Goal: Information Seeking & Learning: Learn about a topic

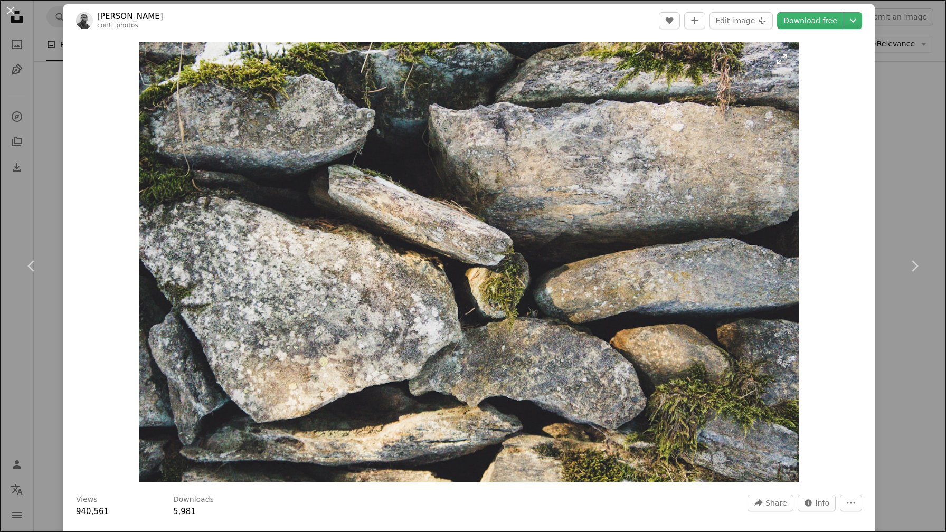
scroll to position [98, 0]
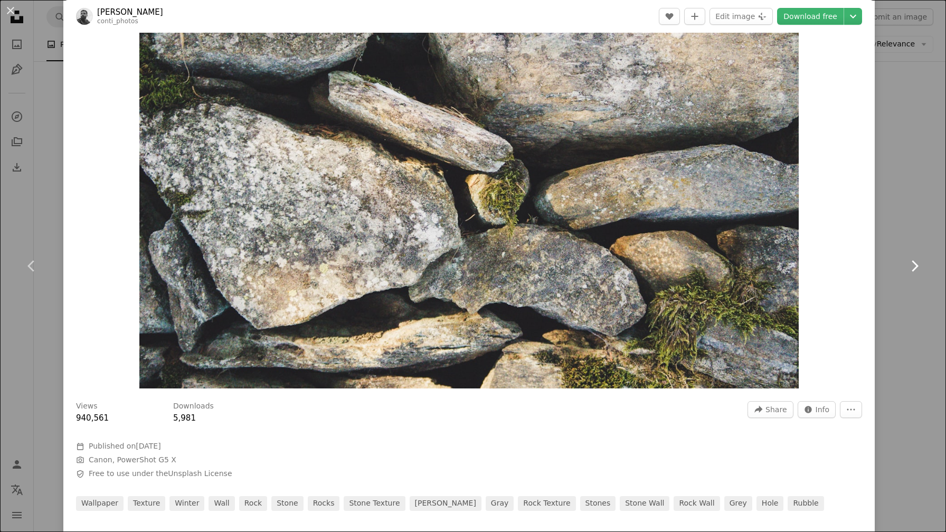
click at [920, 294] on link "Chevron right" at bounding box center [914, 265] width 63 height 101
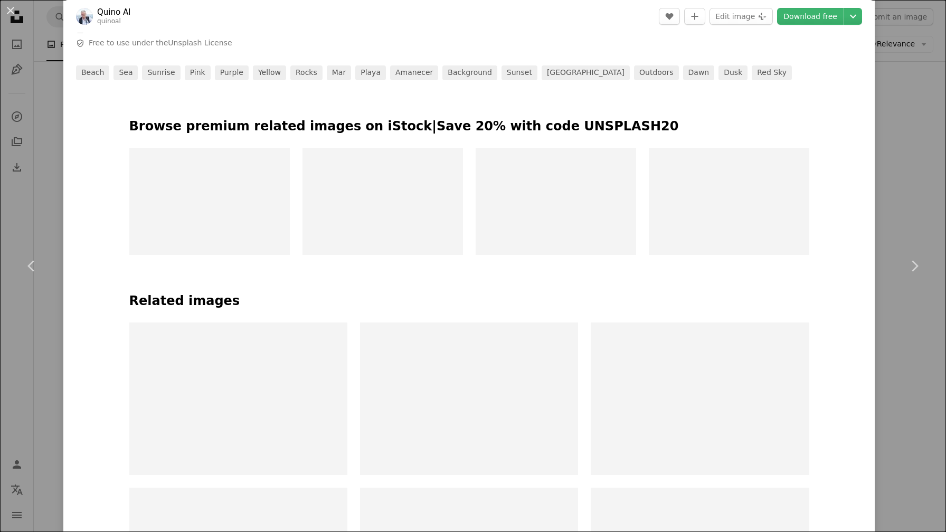
scroll to position [565, 0]
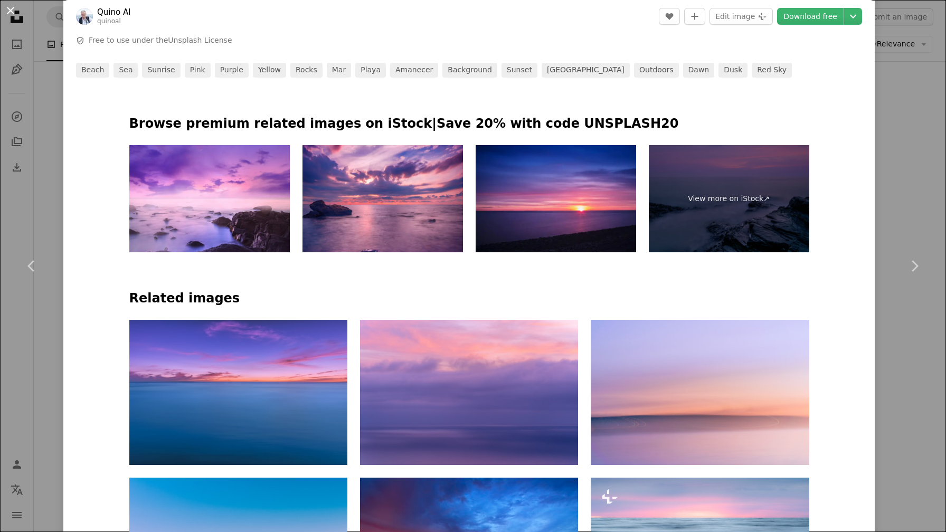
click at [12, 13] on button "An X shape" at bounding box center [10, 10] width 13 height 13
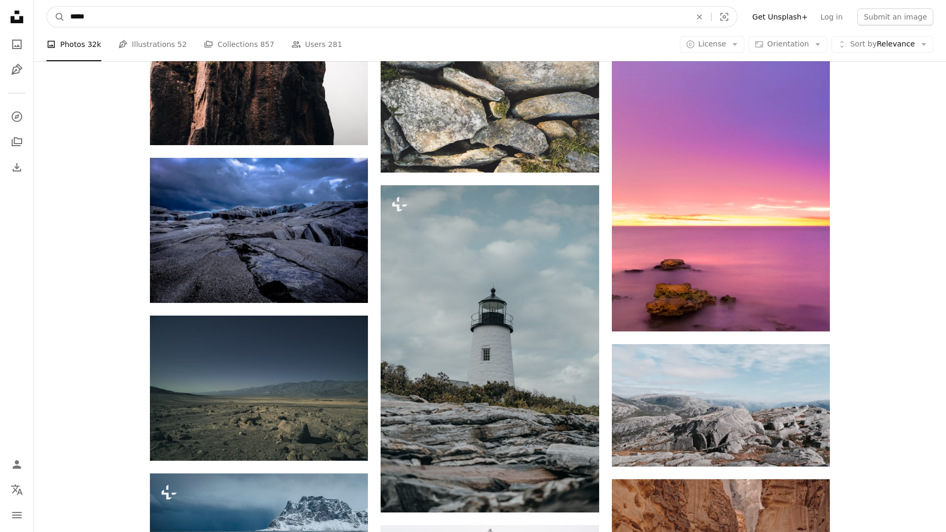
click at [389, 8] on input "*****" at bounding box center [376, 17] width 623 height 20
drag, startPoint x: 336, startPoint y: 8, endPoint x: 185, endPoint y: 7, distance: 151.6
click at [185, 7] on input "*****" at bounding box center [376, 17] width 623 height 20
drag, startPoint x: 185, startPoint y: 7, endPoint x: 72, endPoint y: 1, distance: 112.7
click at [72, 1] on nav "A magnifying glass ***** rocks An X shape Visual search Filters Get Unsplash+ L…" at bounding box center [490, 17] width 912 height 34
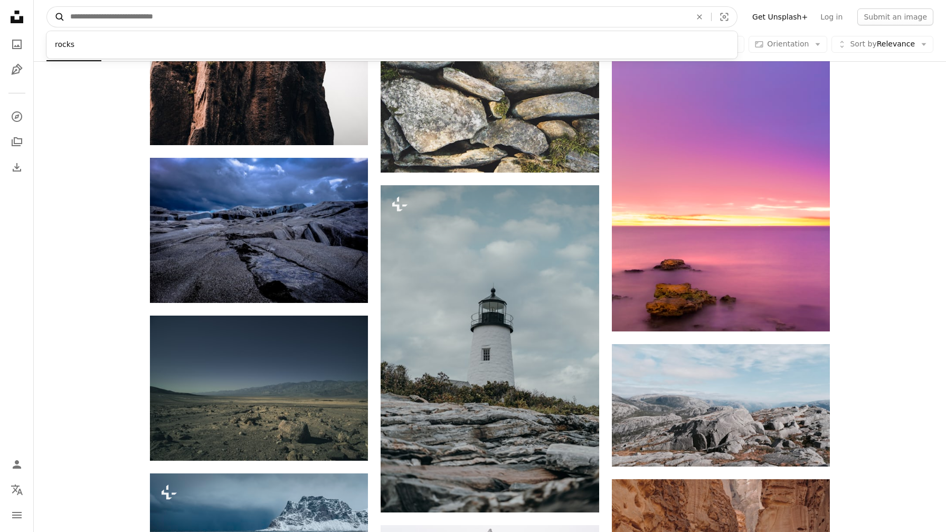
drag, startPoint x: 114, startPoint y: 20, endPoint x: 50, endPoint y: 18, distance: 64.4
click at [50, 18] on form "A magnifying glass rocks An X shape Visual search" at bounding box center [391, 16] width 691 height 21
type input "******"
click button "A magnifying glass" at bounding box center [56, 17] width 18 height 20
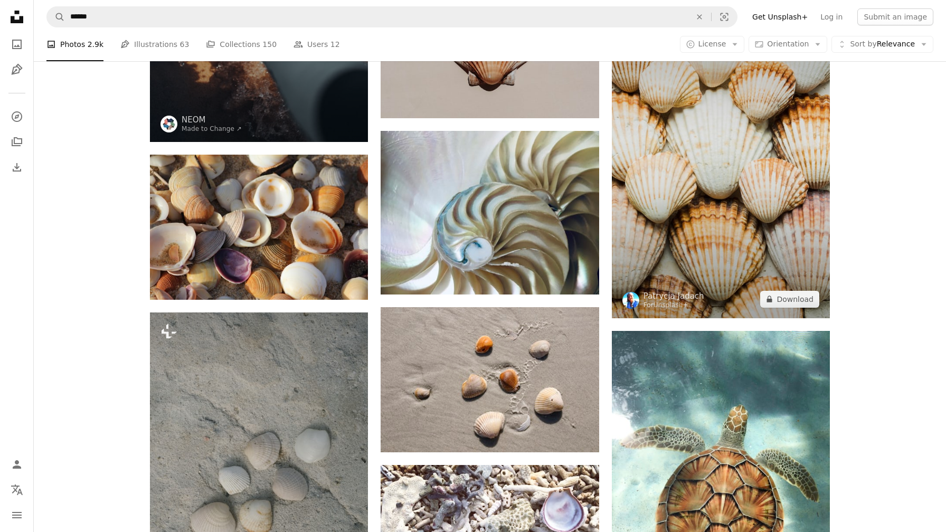
scroll to position [341, 0]
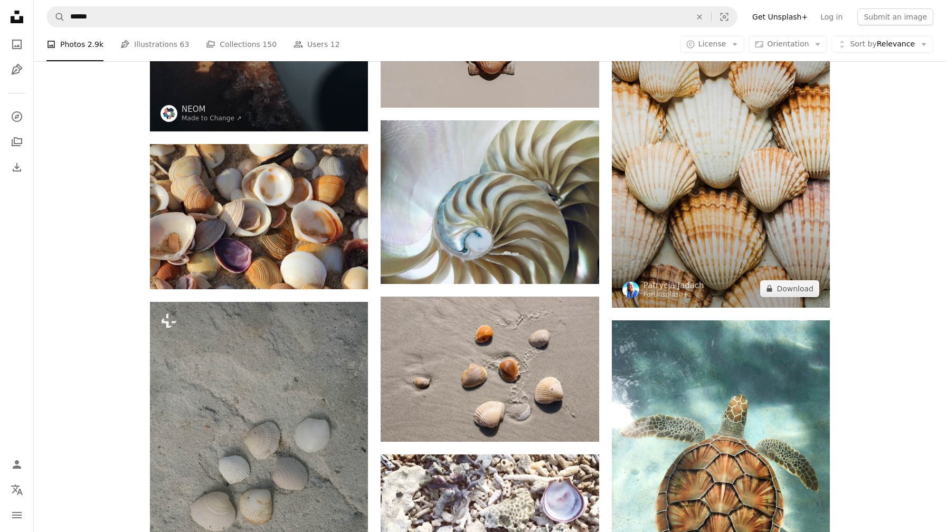
click at [644, 224] on img at bounding box center [721, 143] width 218 height 327
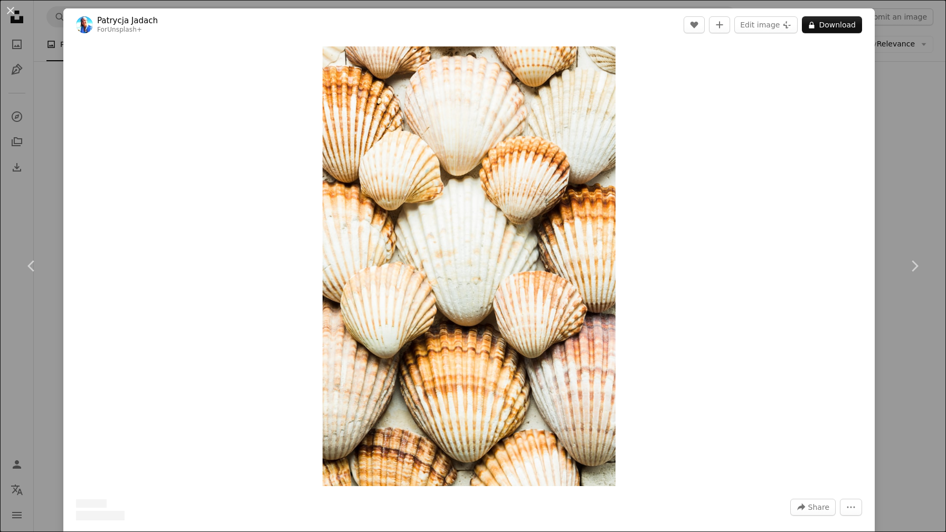
click at [898, 132] on div "An X shape Chevron left Chevron right [PERSON_NAME] For Unsplash+ A heart A plu…" at bounding box center [473, 266] width 946 height 532
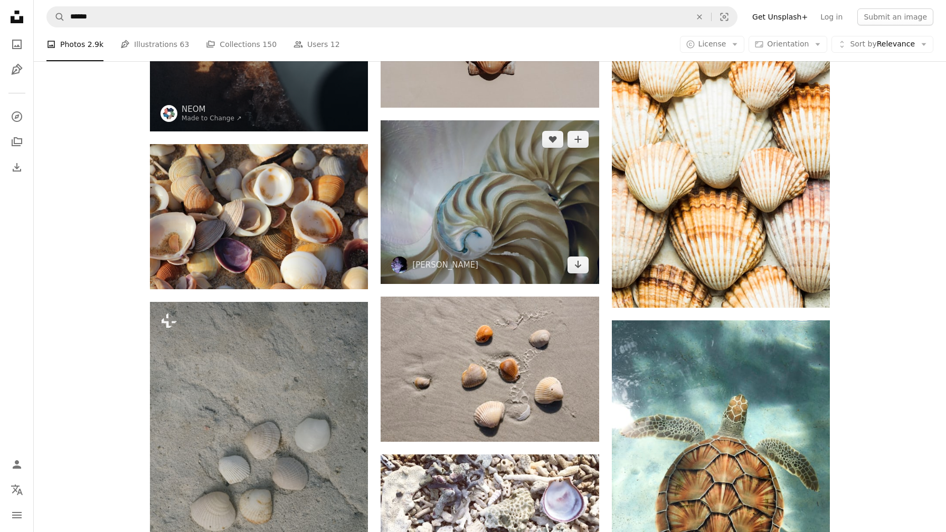
click at [517, 202] on img at bounding box center [490, 202] width 218 height 164
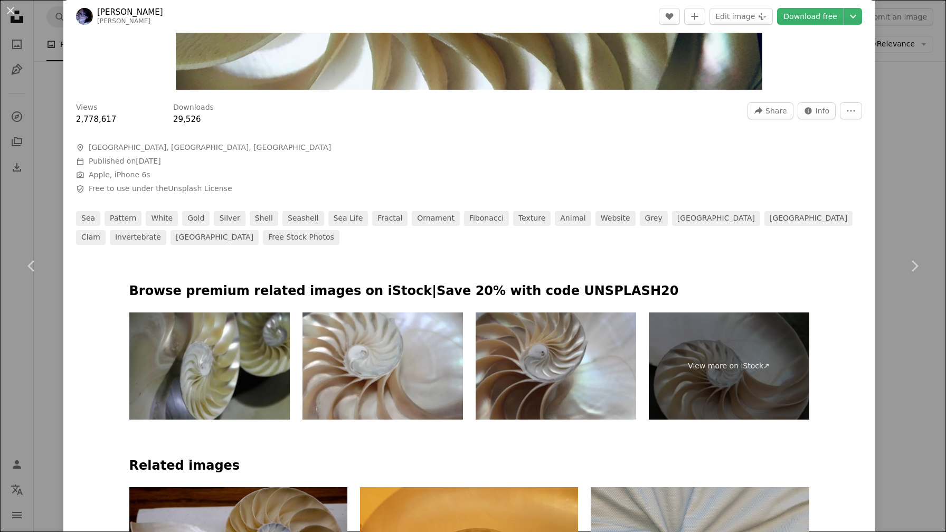
scroll to position [45, 0]
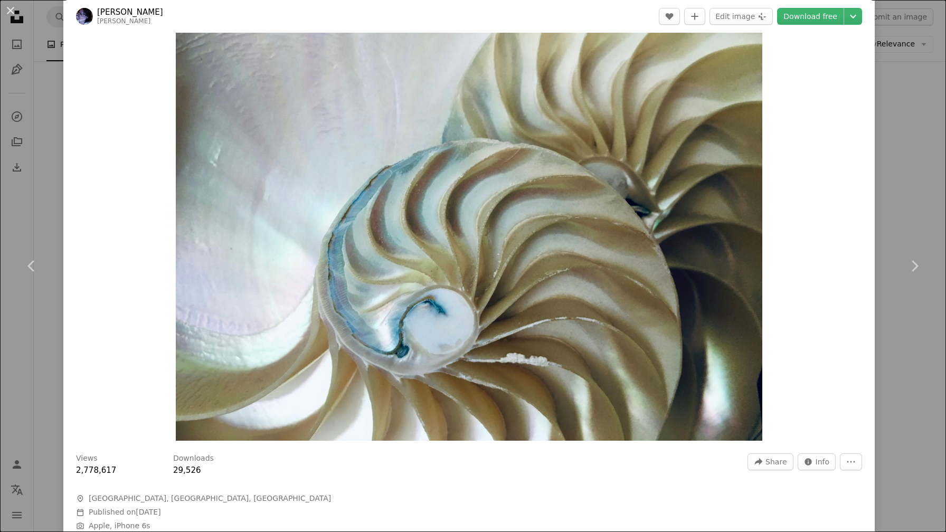
click at [933, 117] on div "An X shape Chevron left Chevron right [PERSON_NAME] A heart A plus sign Edit im…" at bounding box center [473, 266] width 946 height 532
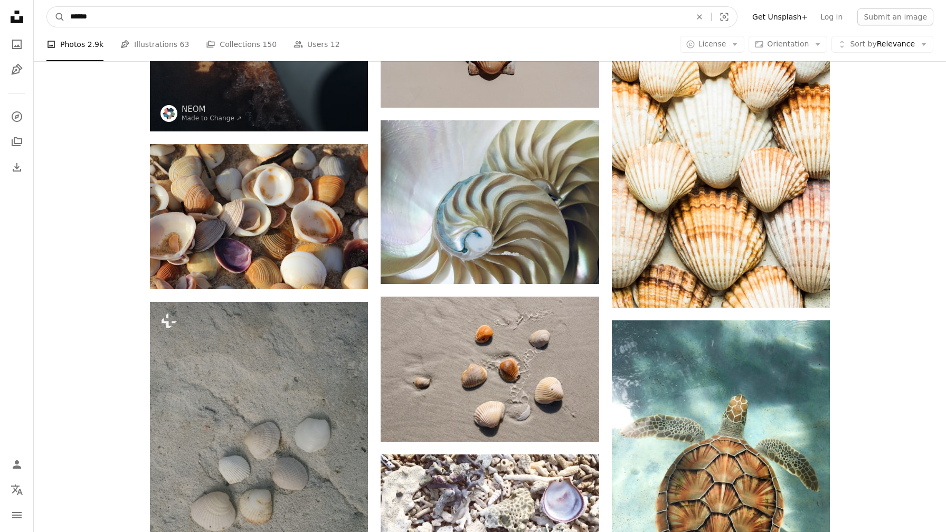
drag, startPoint x: 394, startPoint y: 15, endPoint x: 218, endPoint y: -2, distance: 177.2
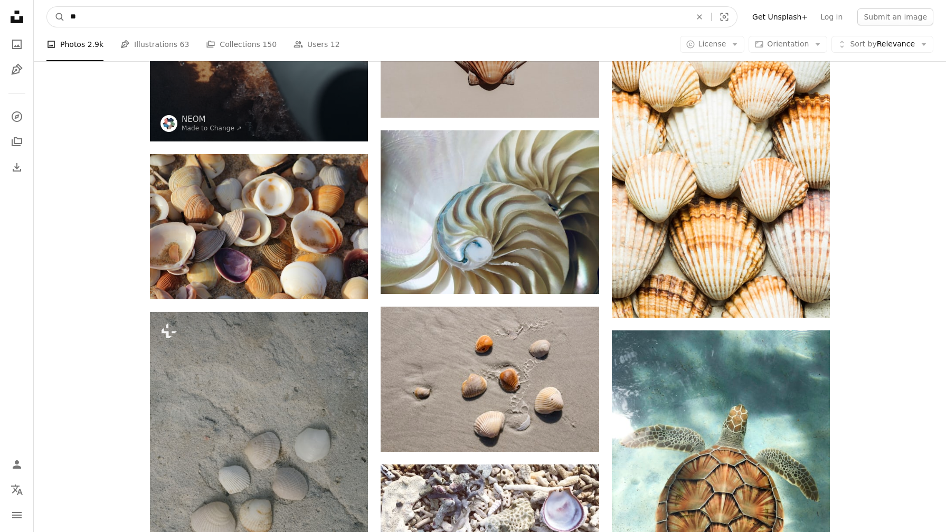
type input "*"
type input "**********"
click button "A magnifying glass" at bounding box center [56, 17] width 18 height 20
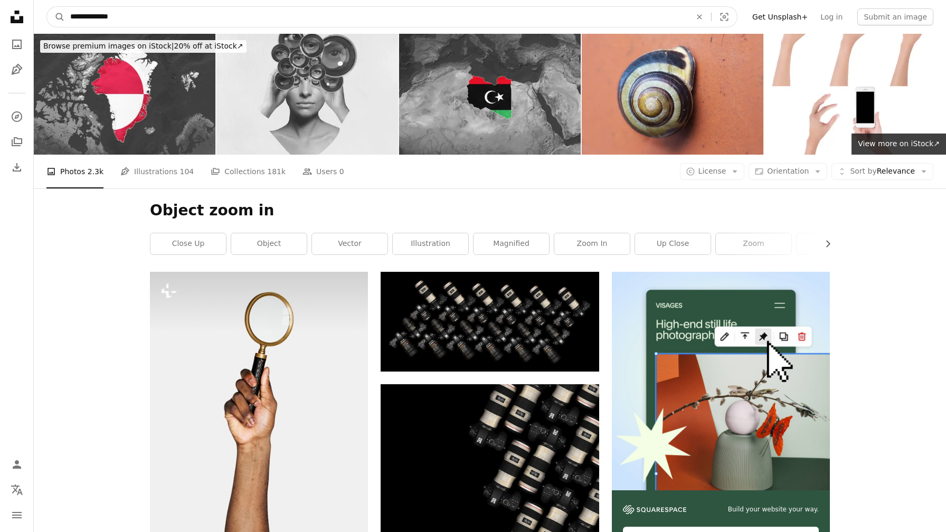
click at [154, 12] on input "**********" at bounding box center [376, 17] width 623 height 20
type input "*"
type input "**********"
click button "A magnifying glass" at bounding box center [56, 17] width 18 height 20
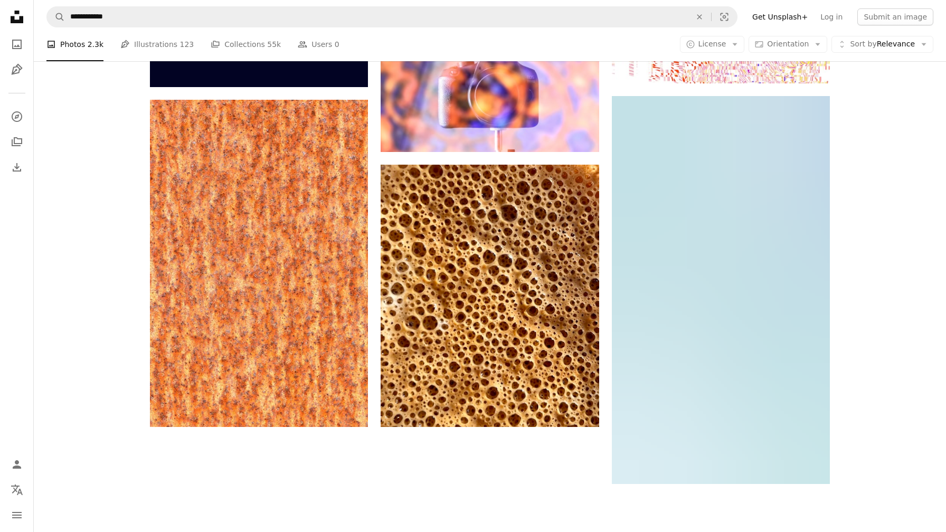
scroll to position [1492, 0]
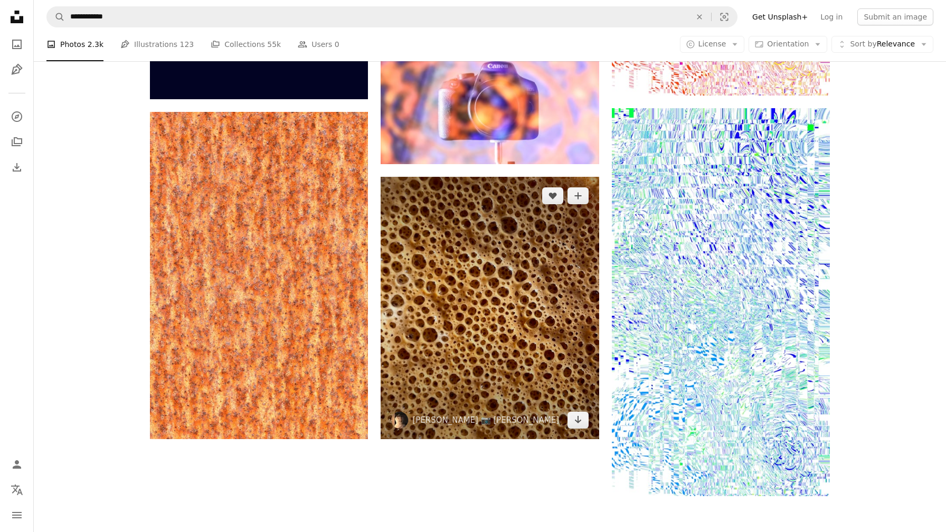
click at [442, 210] on img at bounding box center [490, 308] width 218 height 263
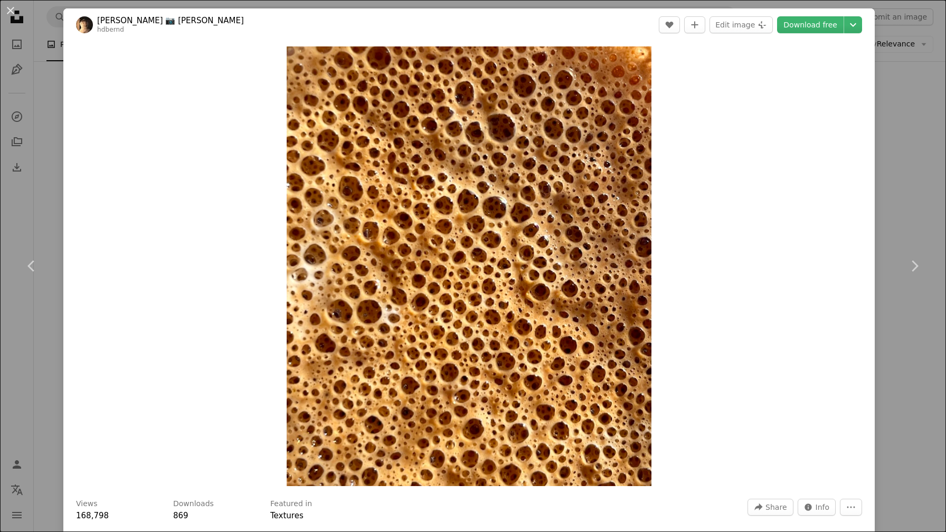
click at [915, 197] on div "An X shape Chevron left Chevron right Bernd 📷 [PERSON_NAME] hdbernd A heart A p…" at bounding box center [473, 266] width 946 height 532
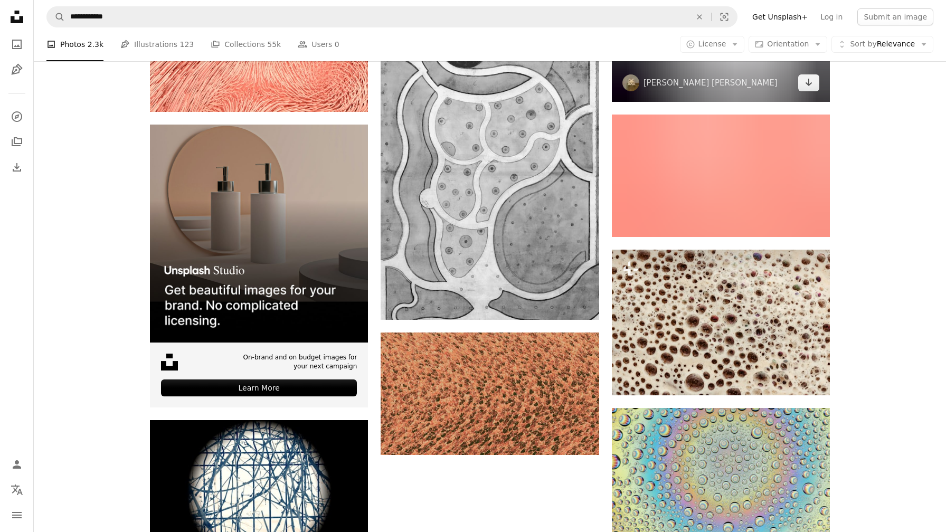
scroll to position [2818, 0]
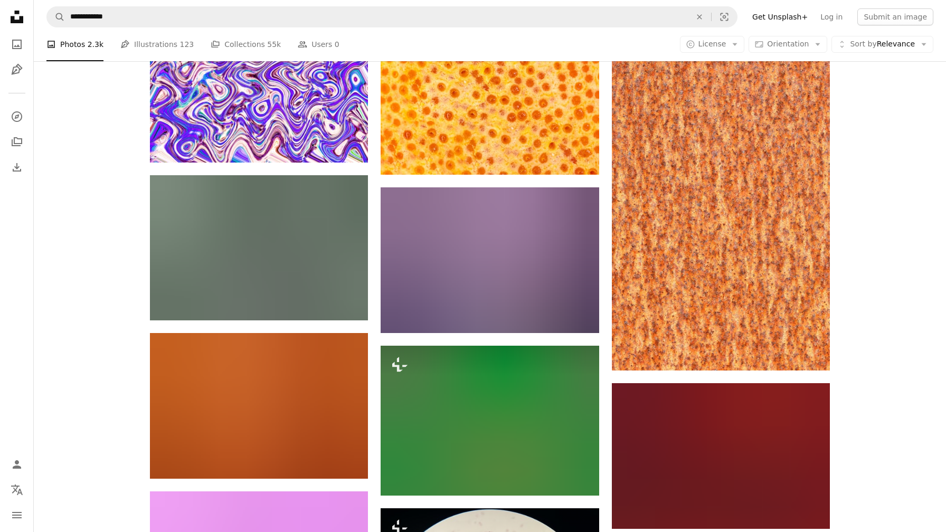
scroll to position [5579, 0]
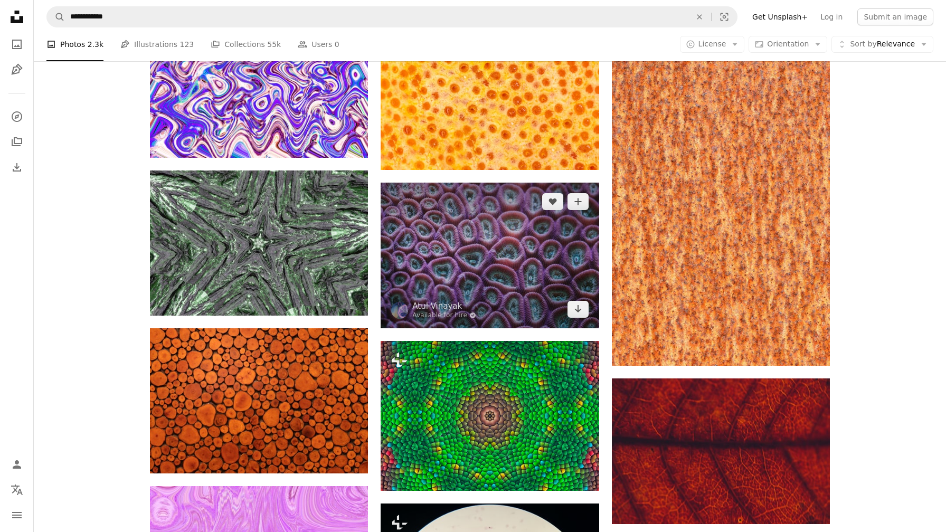
click at [455, 183] on img at bounding box center [490, 255] width 218 height 145
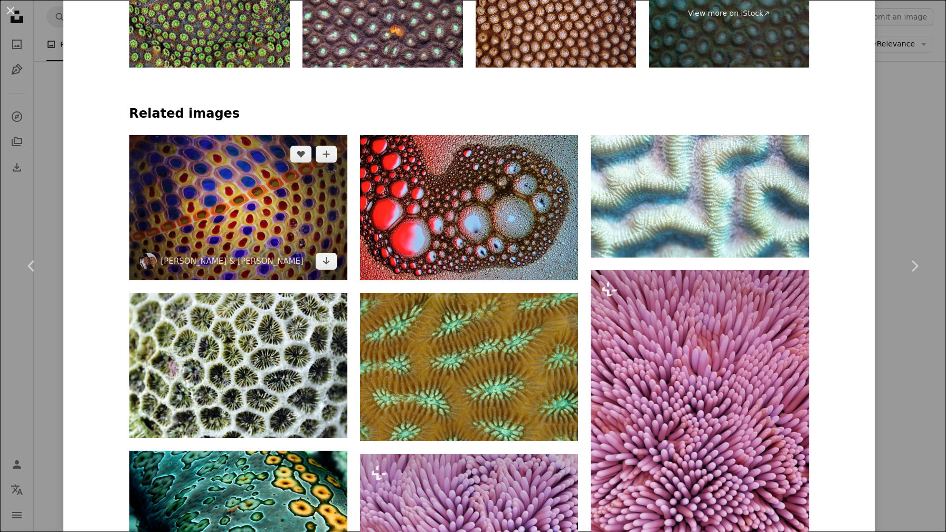
scroll to position [716, 0]
click at [256, 135] on img at bounding box center [238, 207] width 218 height 145
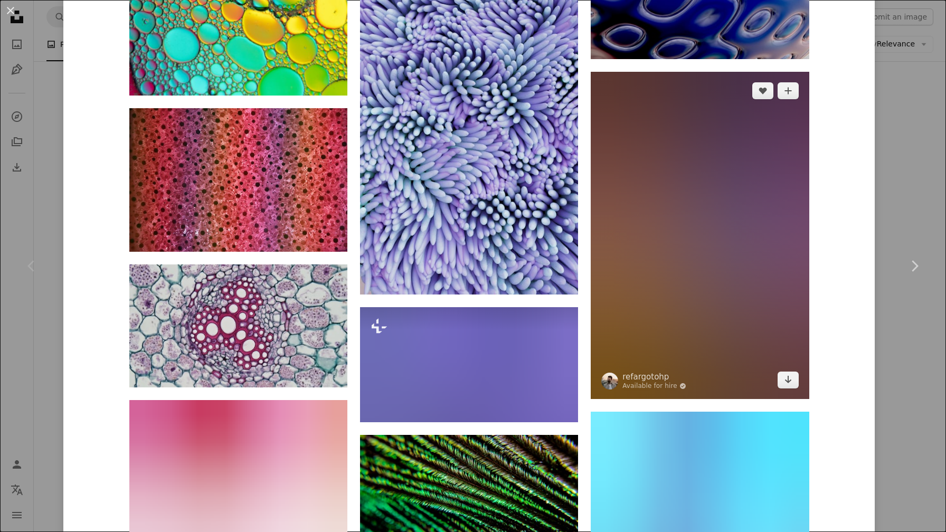
scroll to position [1383, 0]
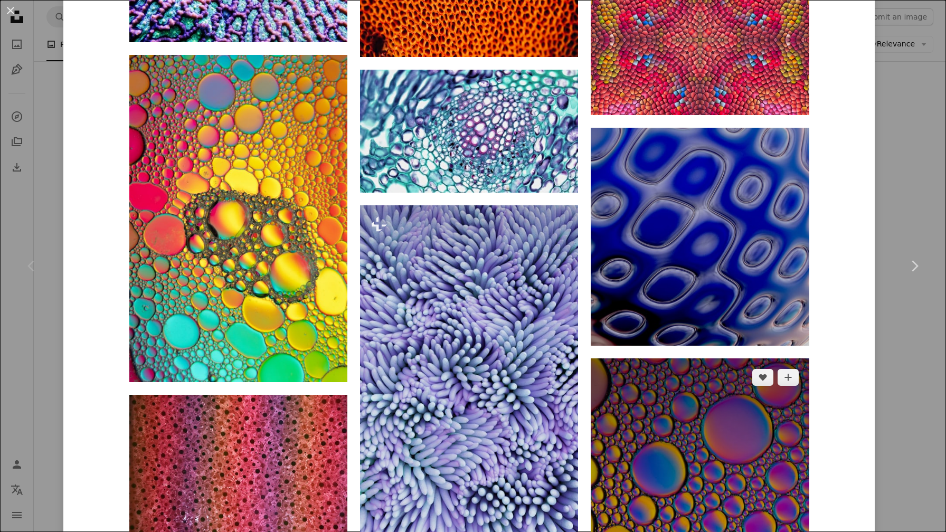
click at [714, 359] on img at bounding box center [700, 522] width 218 height 327
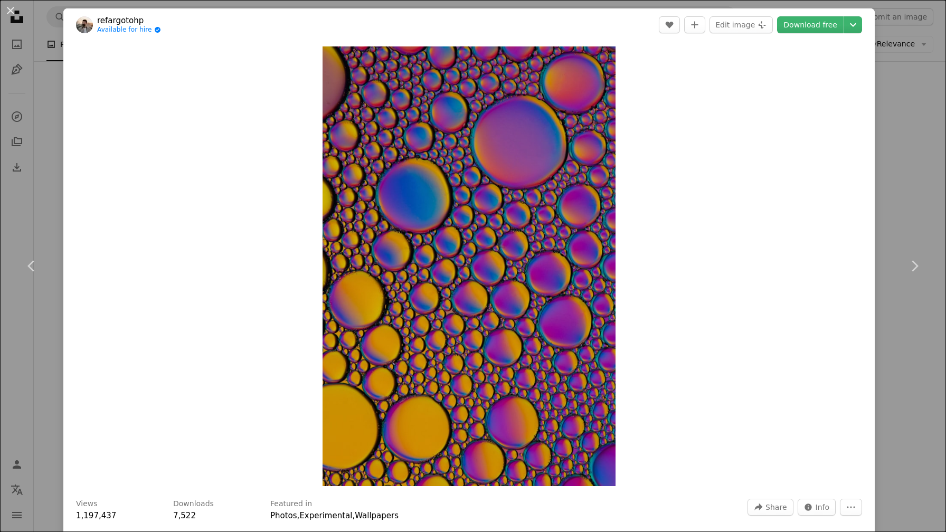
click at [12, 78] on div "An X shape Chevron left Chevron right refargotohp Available for hire A checkmar…" at bounding box center [473, 266] width 946 height 532
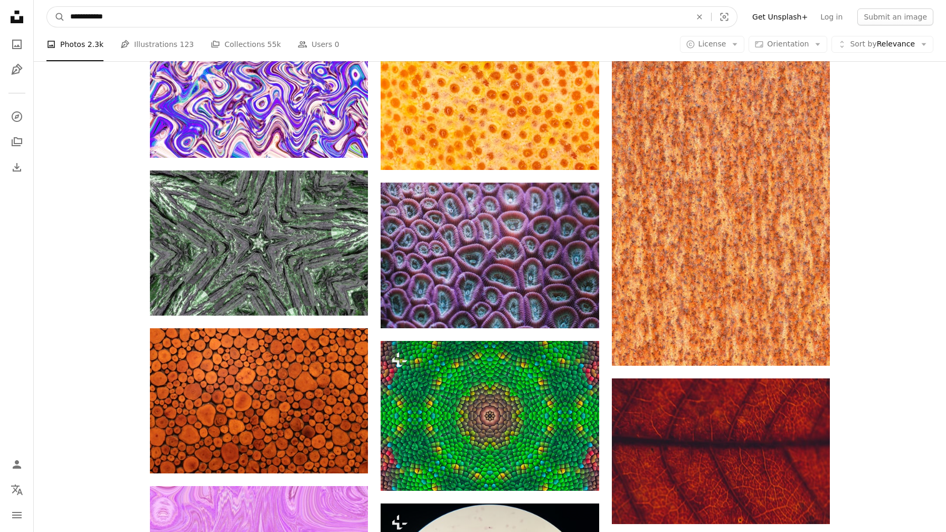
drag, startPoint x: 144, startPoint y: 21, endPoint x: 30, endPoint y: 15, distance: 113.7
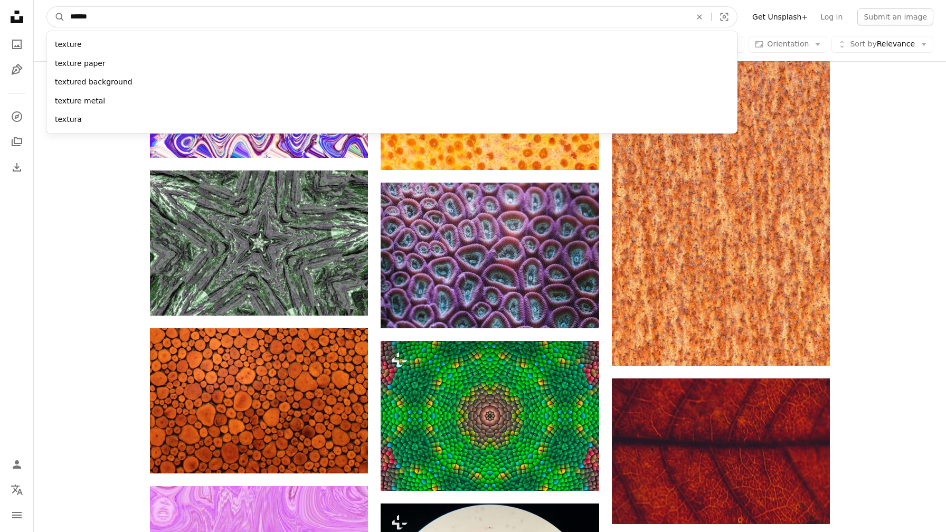
type input "*******"
click button "A magnifying glass" at bounding box center [56, 17] width 18 height 20
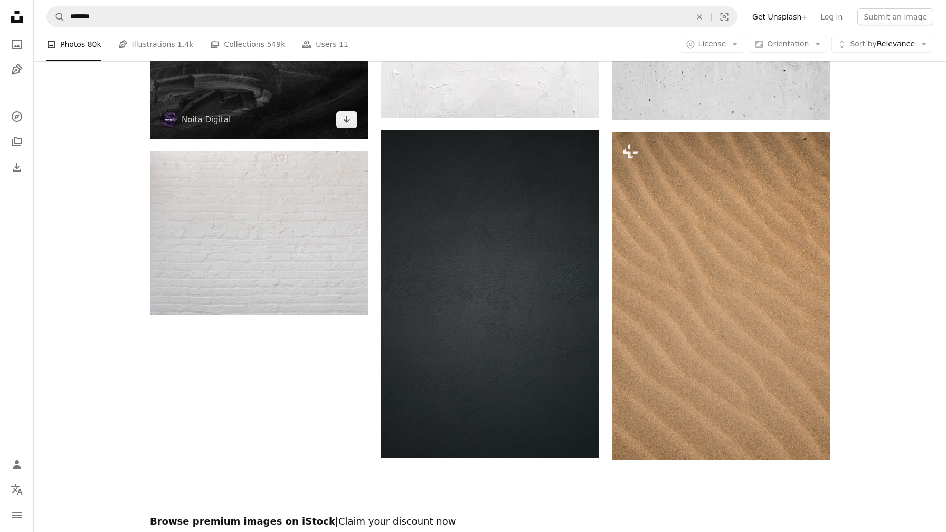
scroll to position [2051, 0]
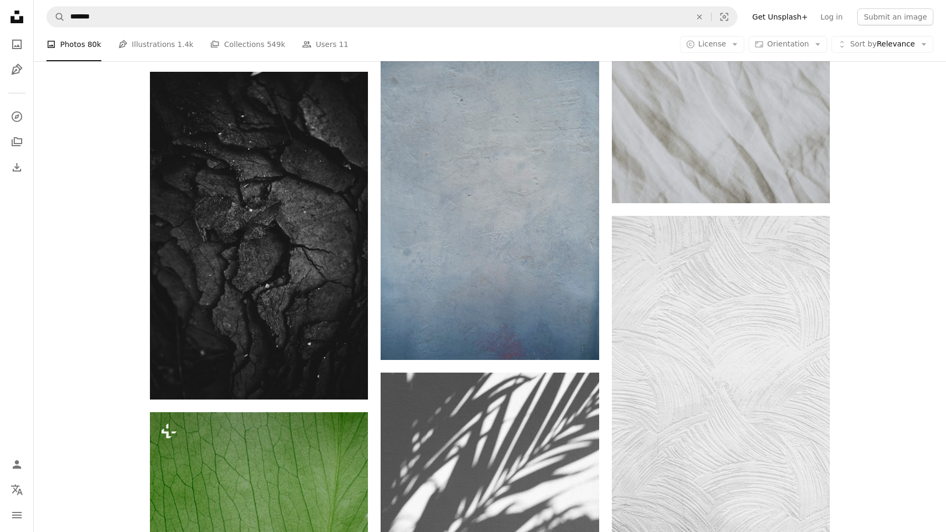
scroll to position [2640, 0]
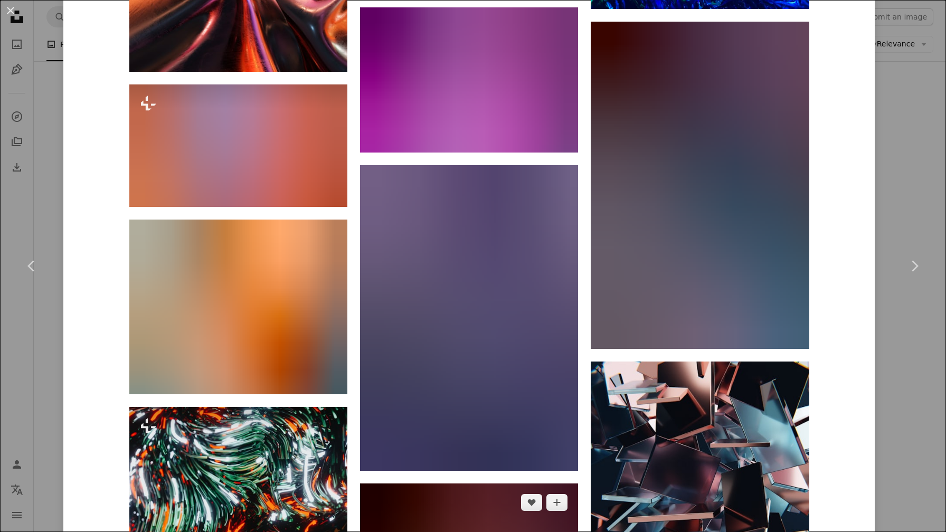
scroll to position [1867, 0]
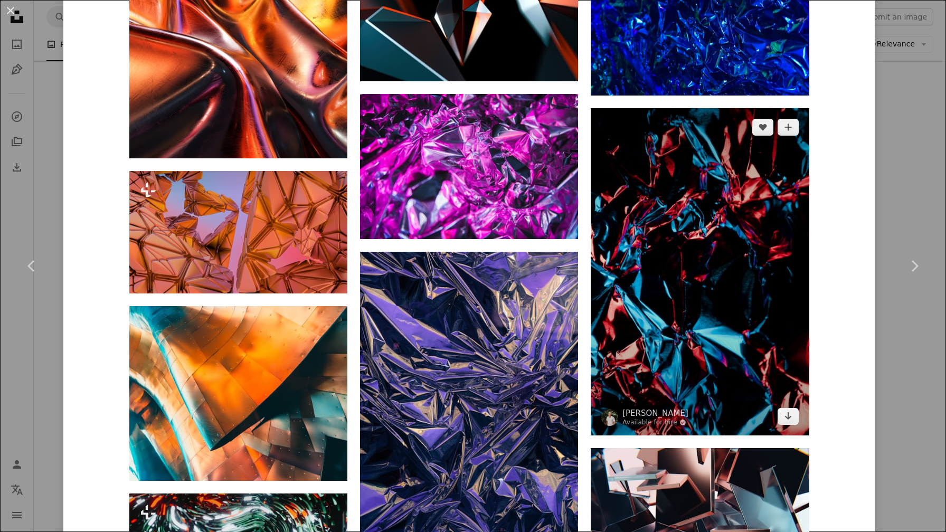
click at [617, 210] on img at bounding box center [700, 271] width 218 height 327
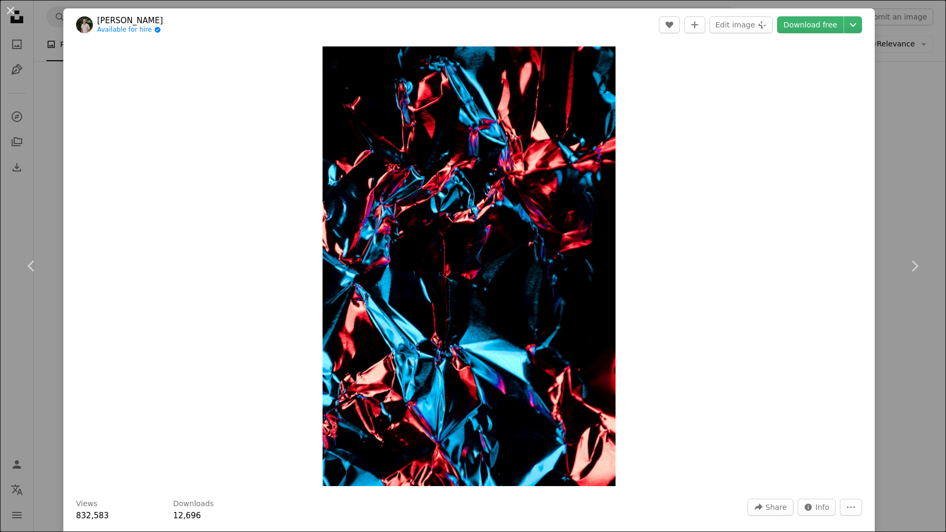
click at [55, 41] on div "An X shape Chevron left Chevron right [PERSON_NAME] Available for hire A checkm…" at bounding box center [473, 266] width 946 height 532
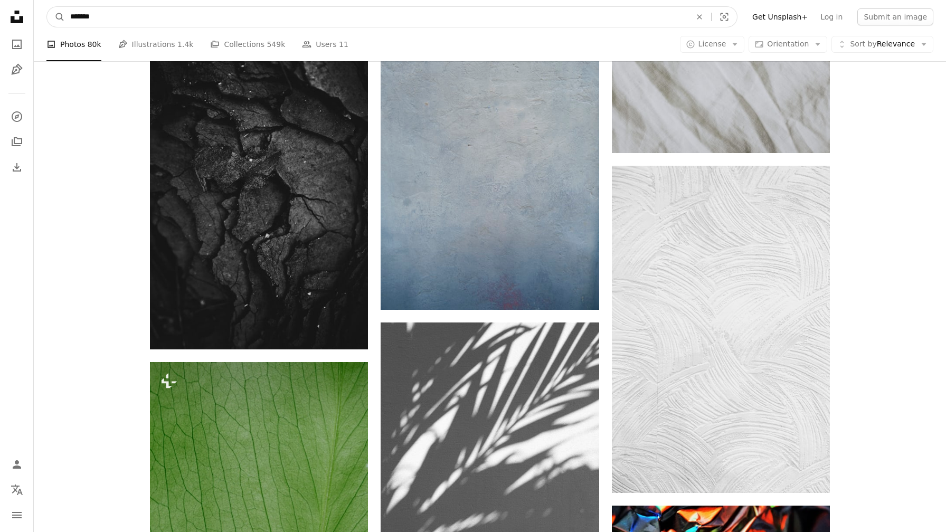
drag, startPoint x: 118, startPoint y: 18, endPoint x: 9, endPoint y: 18, distance: 109.3
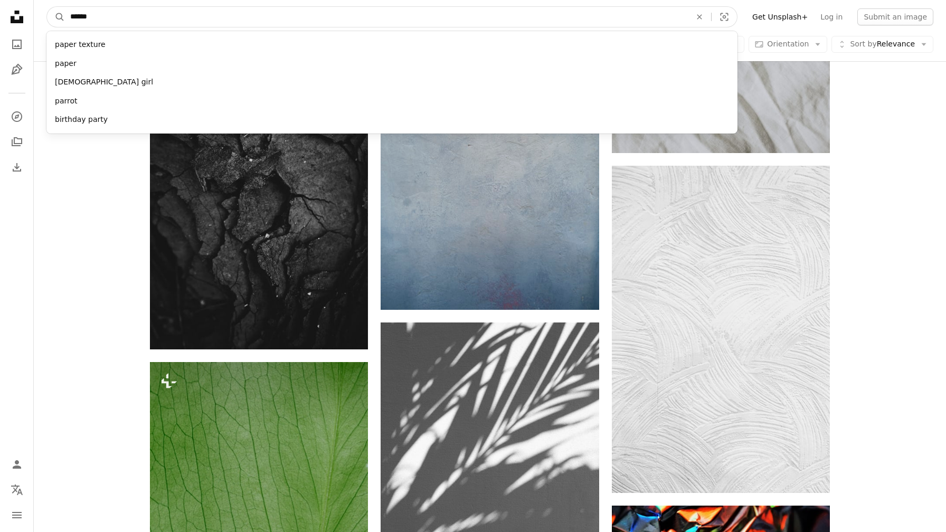
type input "*******"
click button "A magnifying glass" at bounding box center [56, 17] width 18 height 20
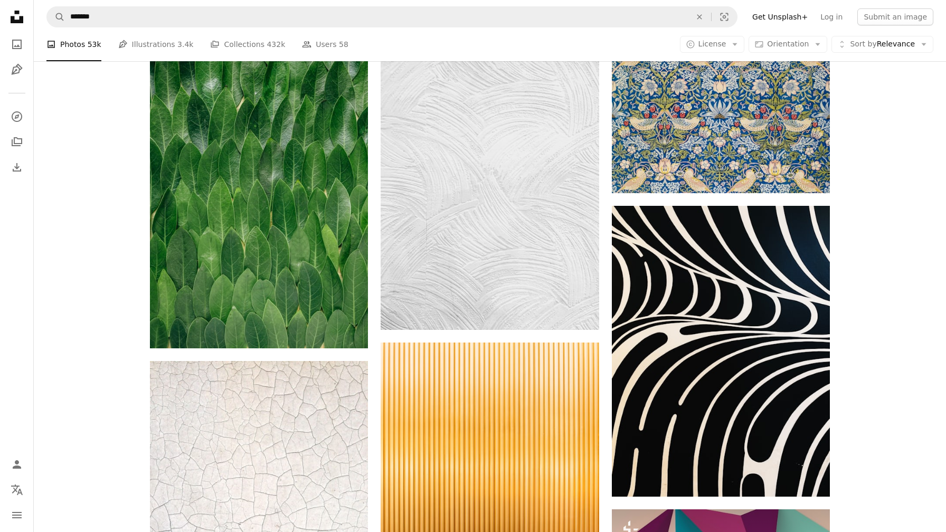
scroll to position [1279, 0]
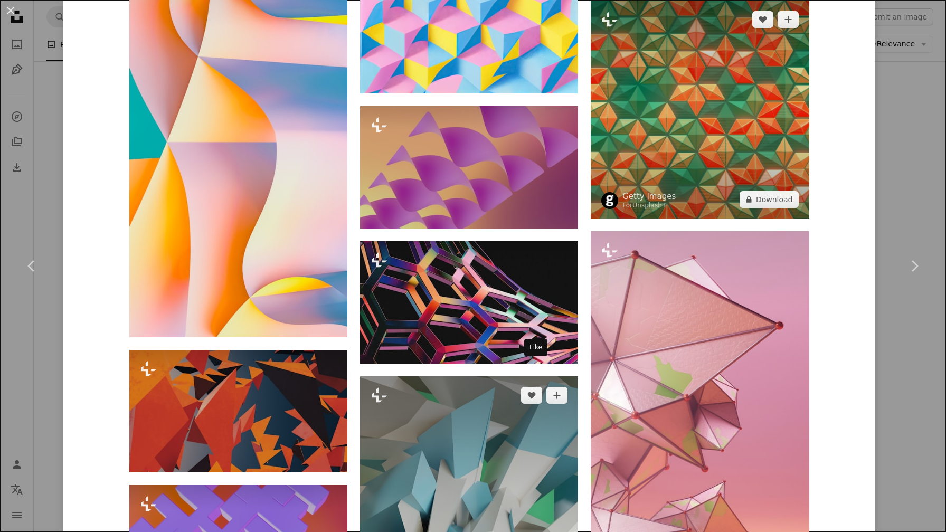
scroll to position [1520, 0]
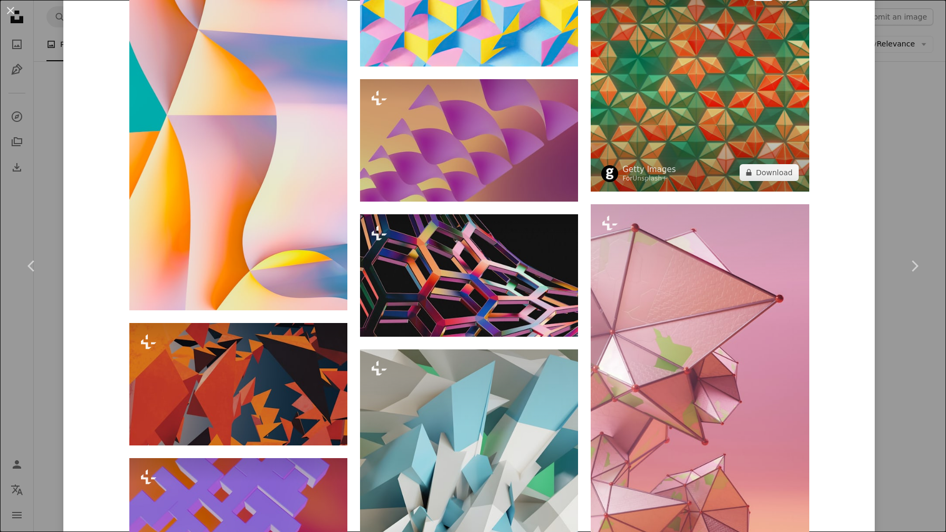
click at [630, 118] on img at bounding box center [700, 83] width 218 height 218
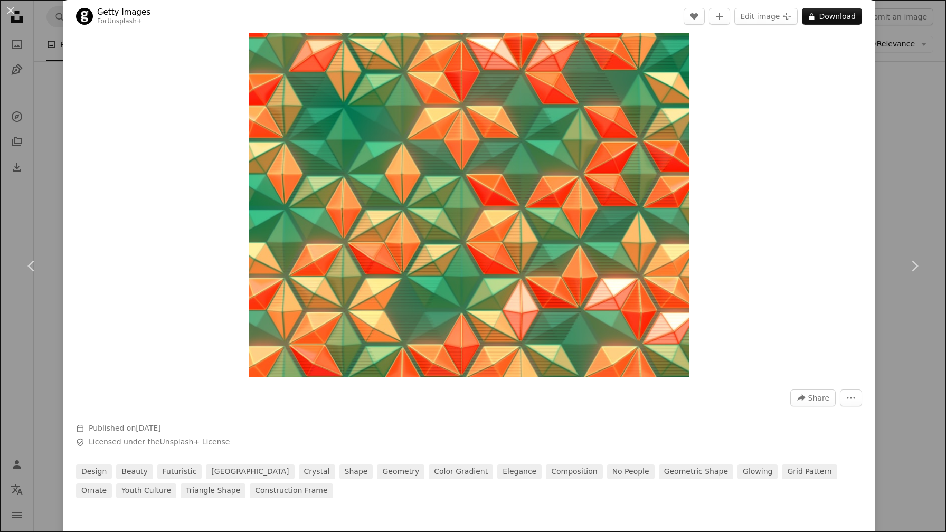
scroll to position [365, 0]
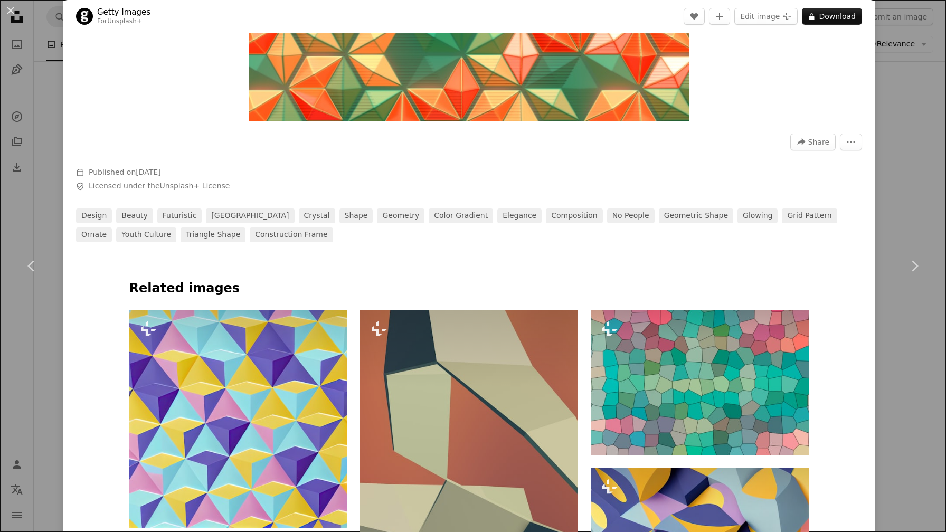
click at [11, 62] on div "An X shape Chevron left Chevron right Getty Images For Unsplash+ A heart A plus…" at bounding box center [473, 266] width 946 height 532
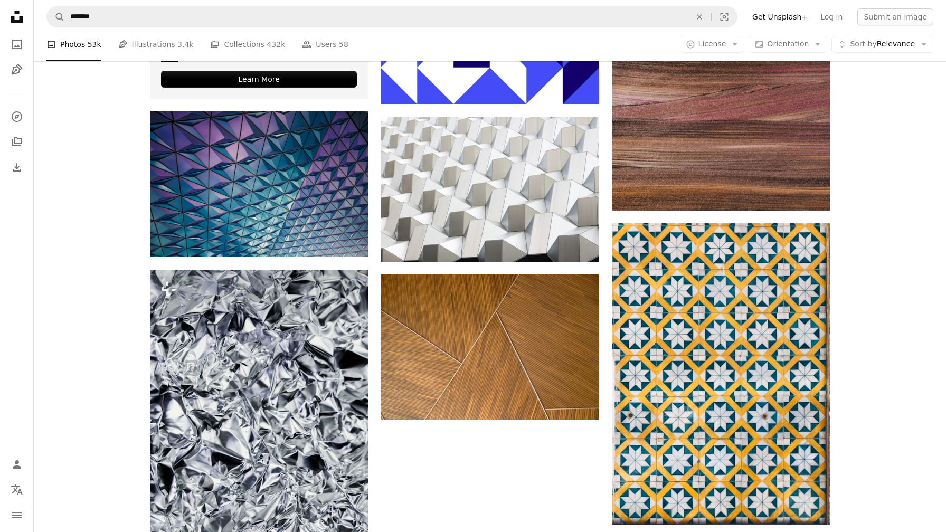
scroll to position [3622, 0]
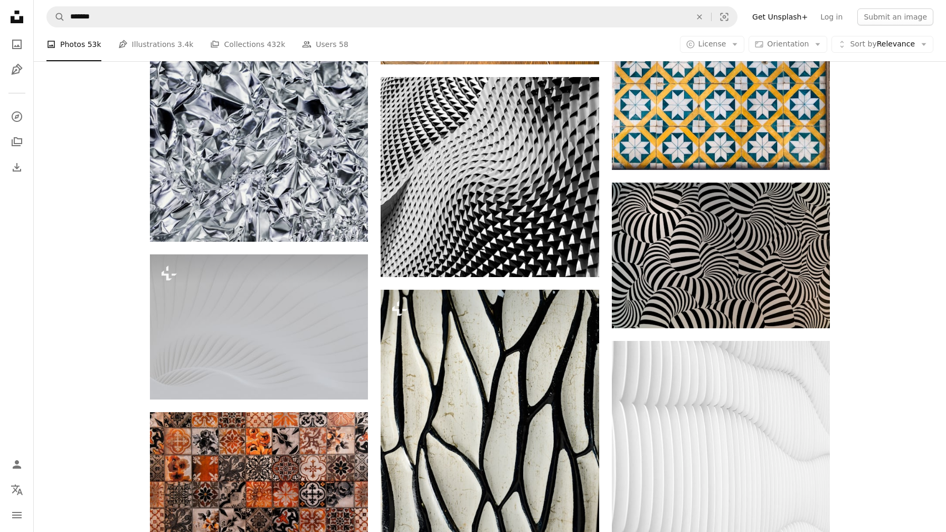
scroll to position [3977, 0]
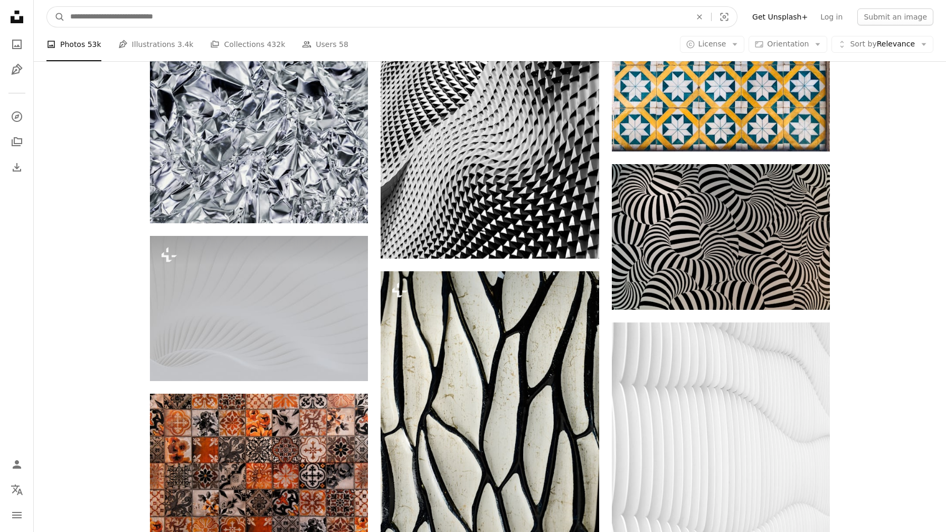
drag, startPoint x: 270, startPoint y: 26, endPoint x: 45, endPoint y: 16, distance: 225.2
click at [45, 16] on nav "A magnifying glass An X shape Visual search Filters Get Unsplash+ Log in Submit…" at bounding box center [490, 17] width 912 height 34
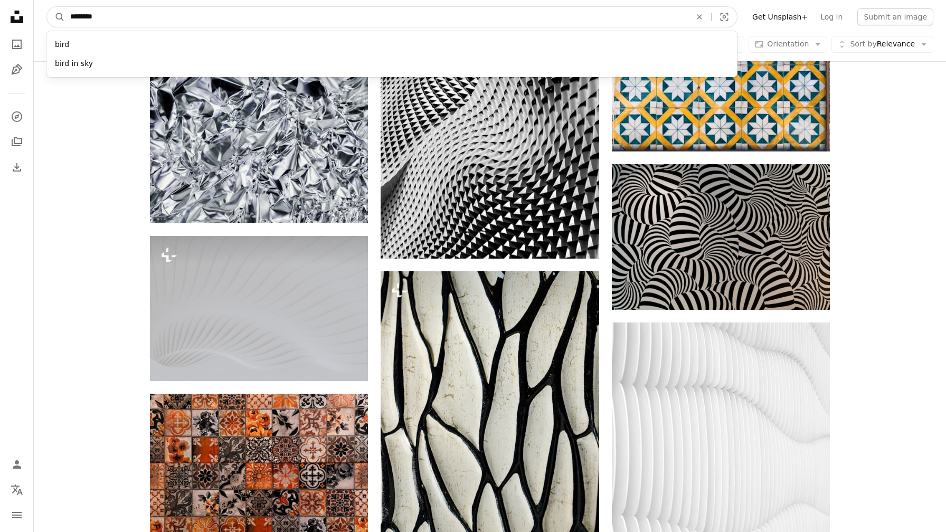
type input "*********"
click button "A magnifying glass" at bounding box center [56, 17] width 18 height 20
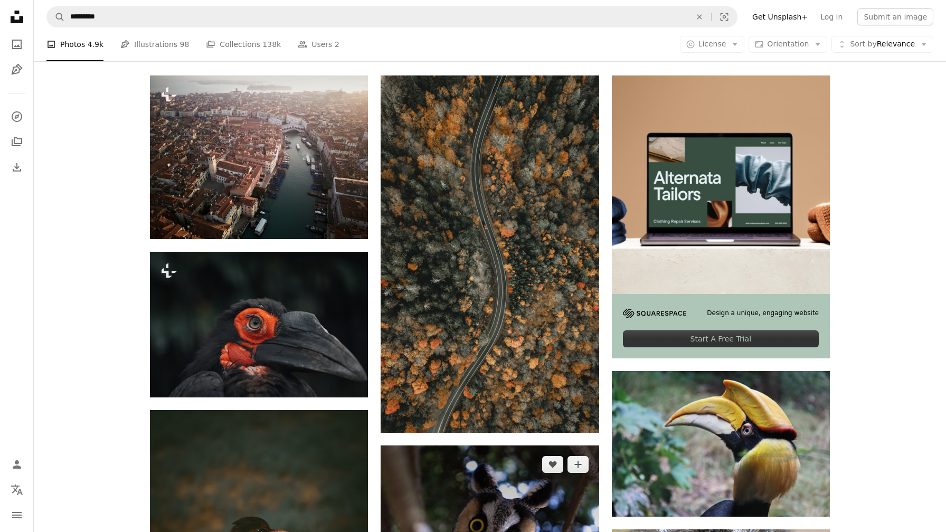
scroll to position [100, 0]
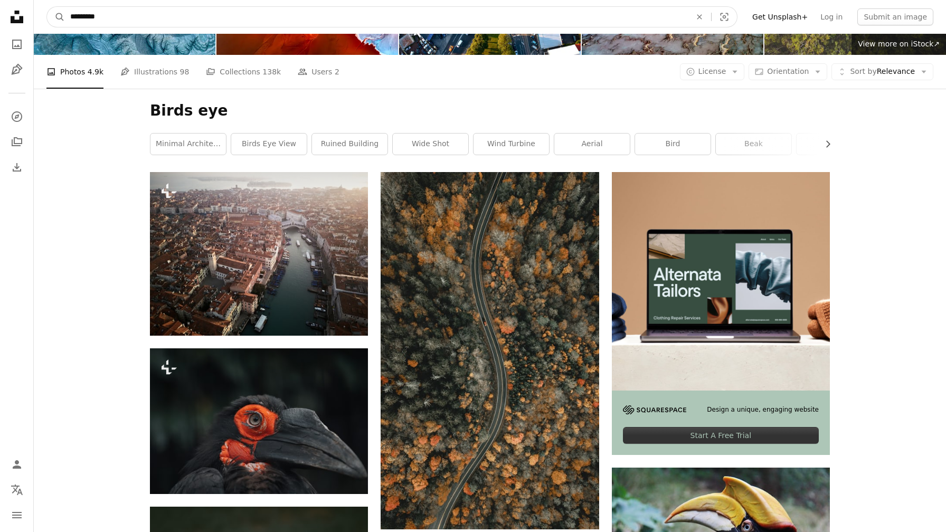
click at [273, 10] on input "*********" at bounding box center [376, 17] width 623 height 20
click at [248, 14] on input "*********" at bounding box center [376, 17] width 623 height 20
type input "**********"
click button "A magnifying glass" at bounding box center [56, 17] width 18 height 20
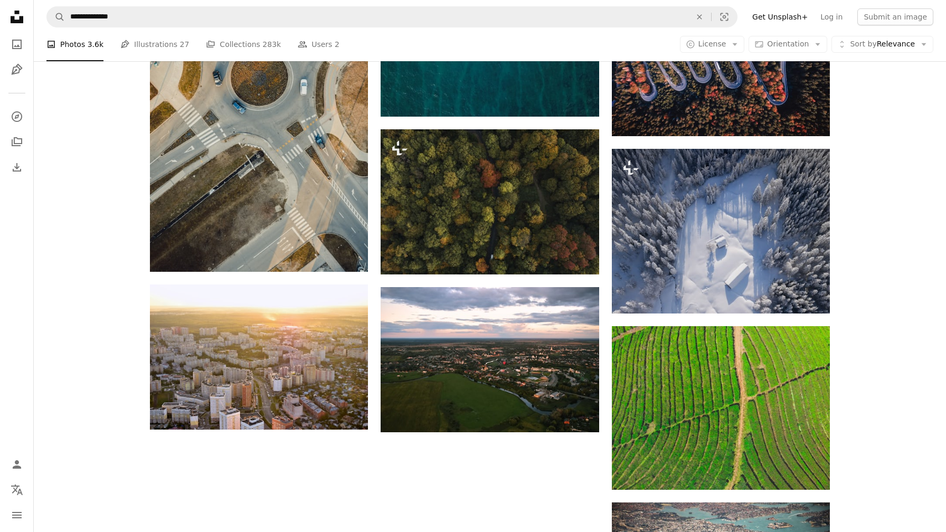
scroll to position [1263, 0]
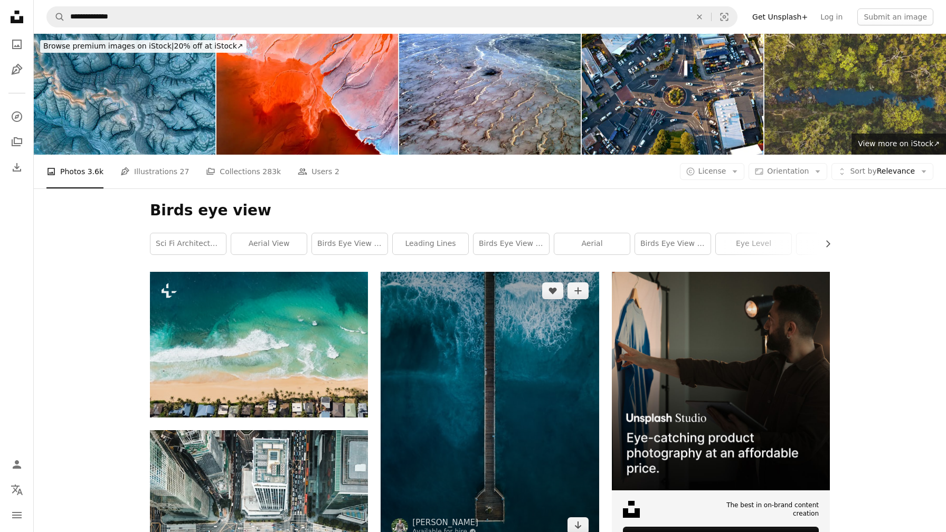
scroll to position [395, 0]
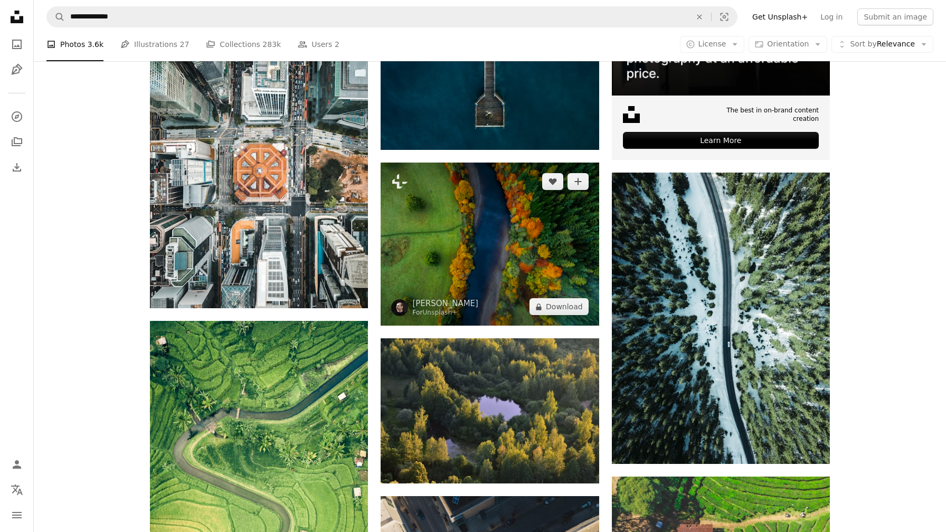
click at [468, 163] on img at bounding box center [490, 244] width 218 height 163
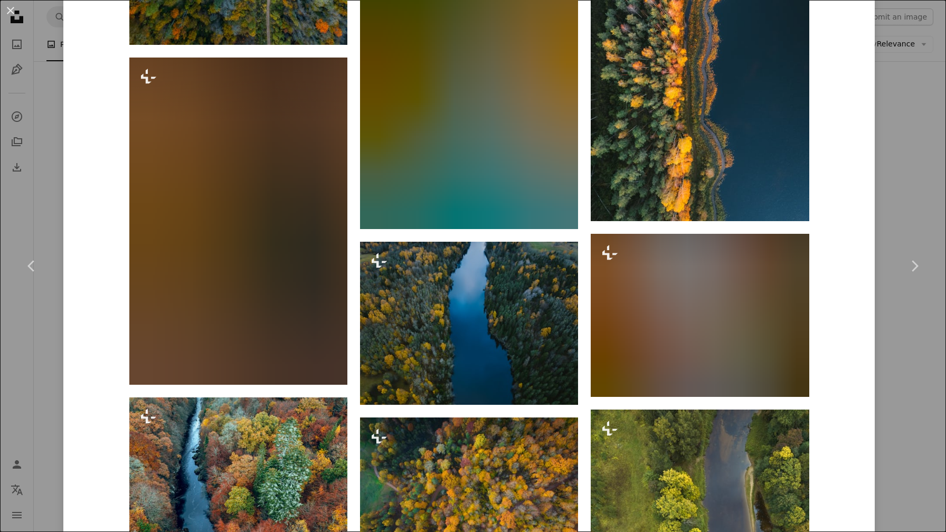
scroll to position [1521, 0]
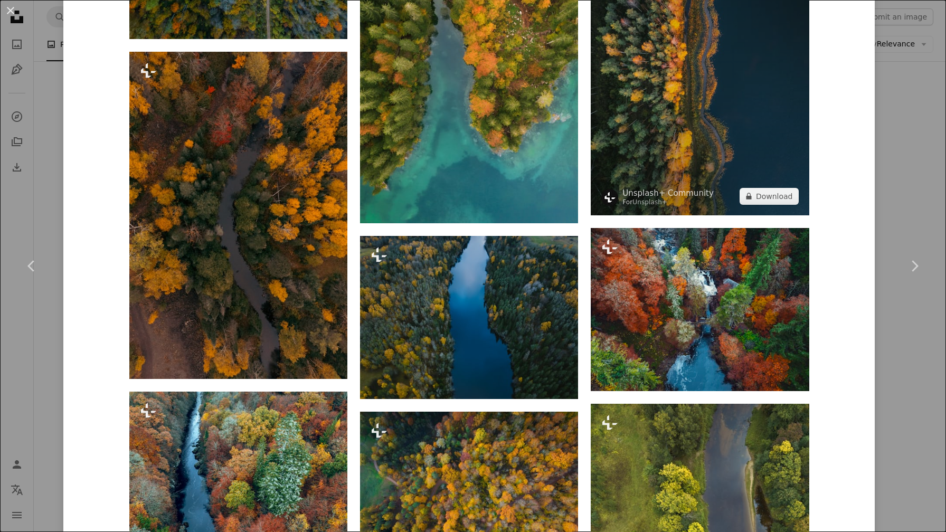
click at [713, 148] on img at bounding box center [700, 68] width 218 height 291
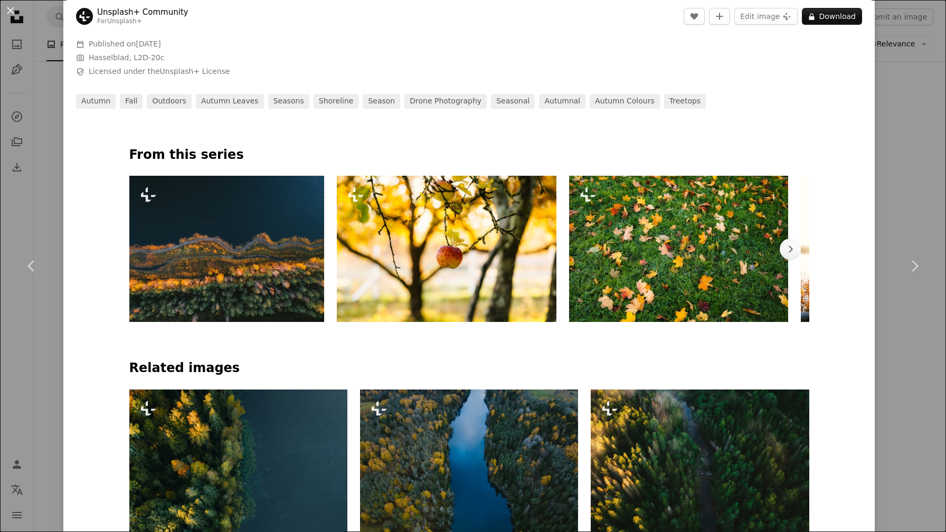
scroll to position [502, 0]
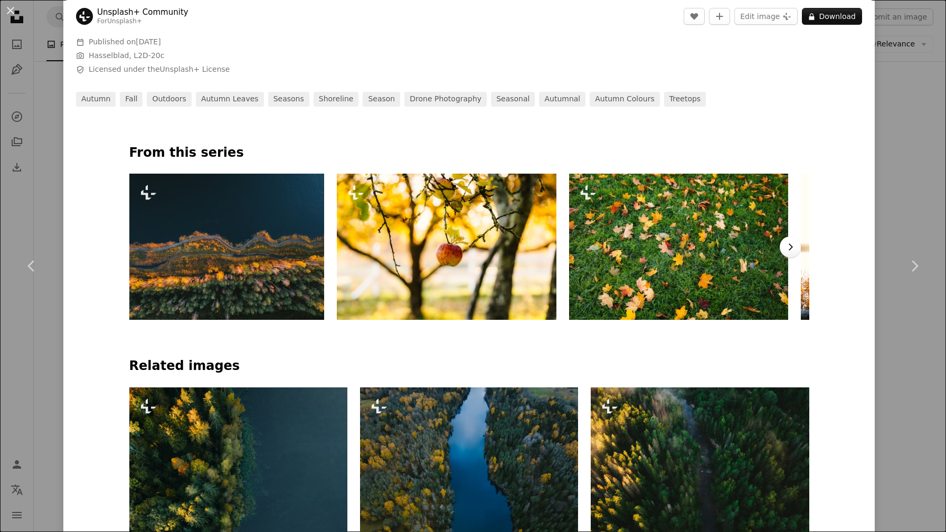
click at [792, 252] on icon "Chevron right" at bounding box center [790, 247] width 11 height 11
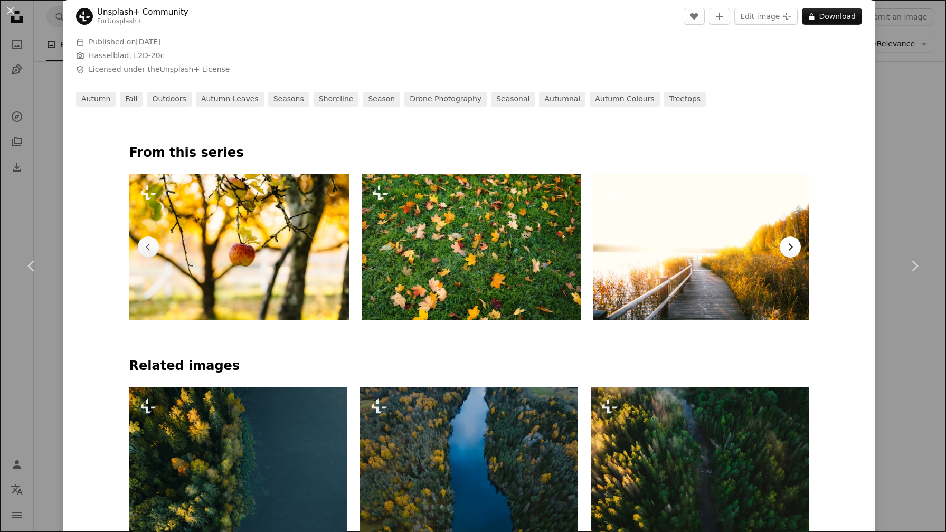
click at [792, 252] on icon "Chevron right" at bounding box center [790, 247] width 11 height 11
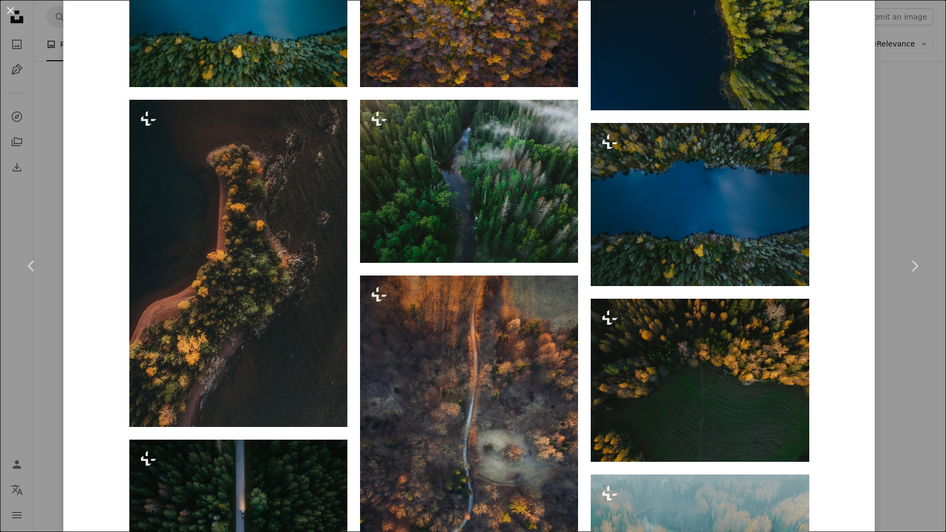
scroll to position [1778, 0]
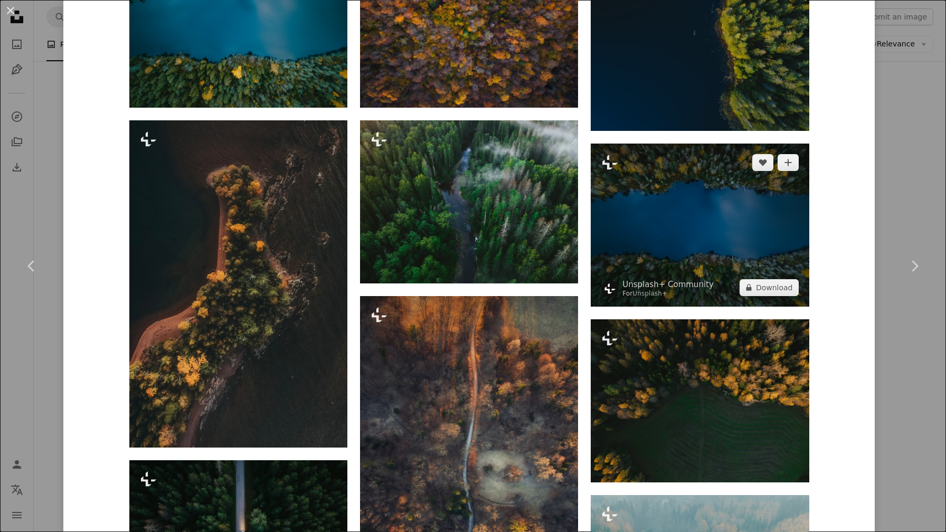
click at [680, 260] on img at bounding box center [700, 225] width 218 height 163
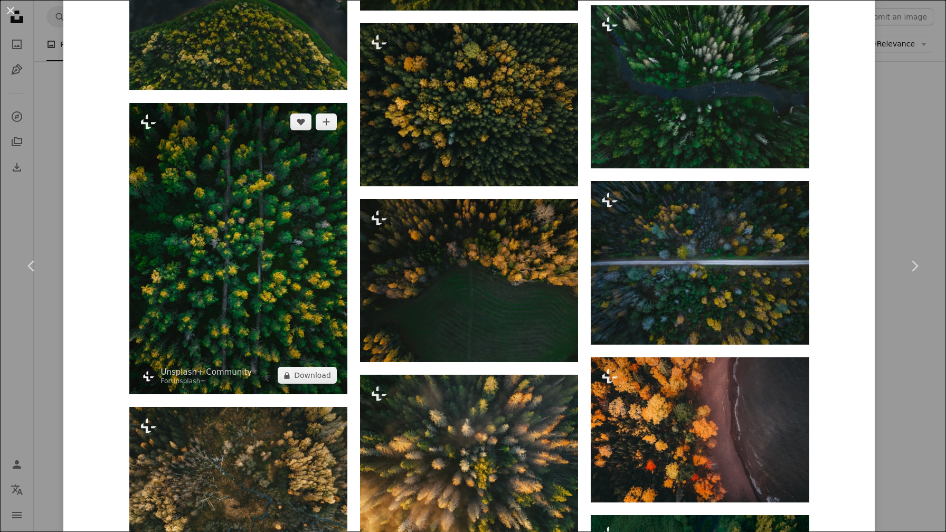
scroll to position [2262, 0]
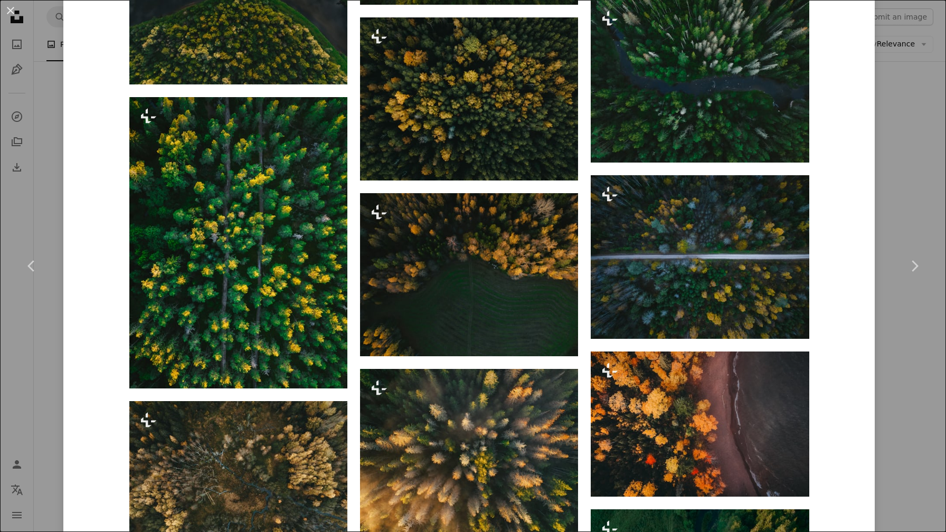
click at [39, 134] on div "An X shape Chevron left Chevron right Unsplash+ Community For Unsplash+ A heart…" at bounding box center [473, 266] width 946 height 532
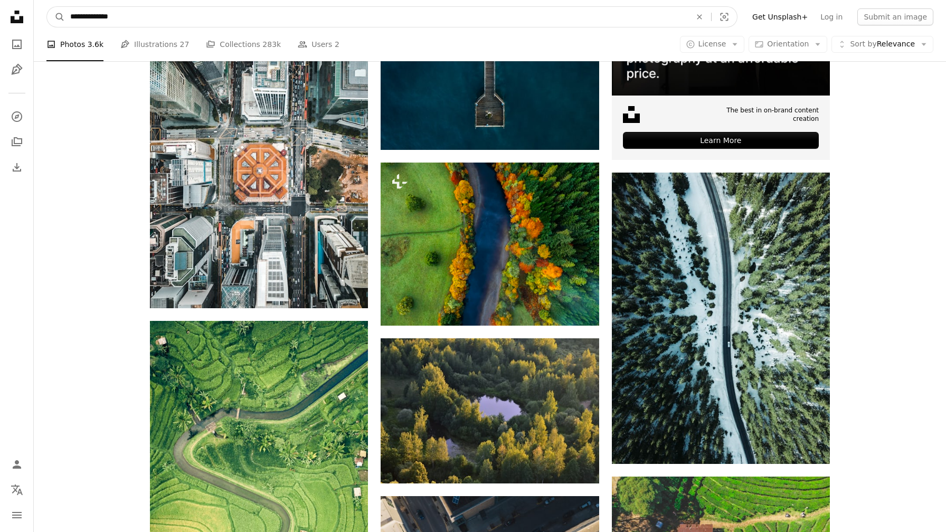
drag, startPoint x: 137, startPoint y: 17, endPoint x: 0, endPoint y: 0, distance: 138.4
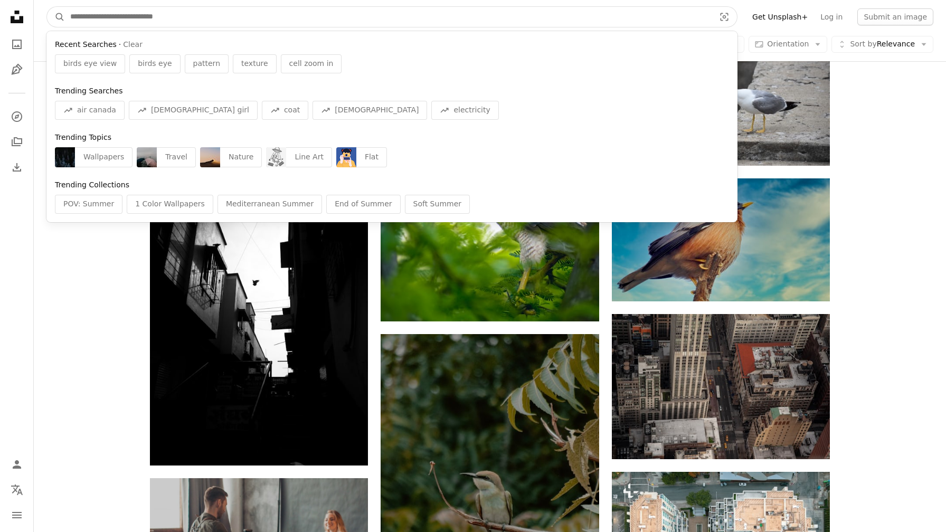
scroll to position [2513, 0]
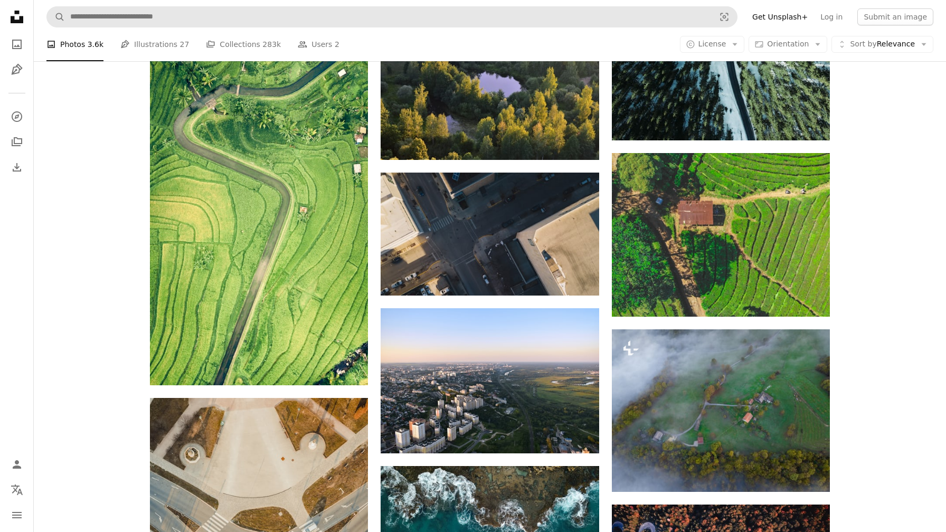
scroll to position [0, 0]
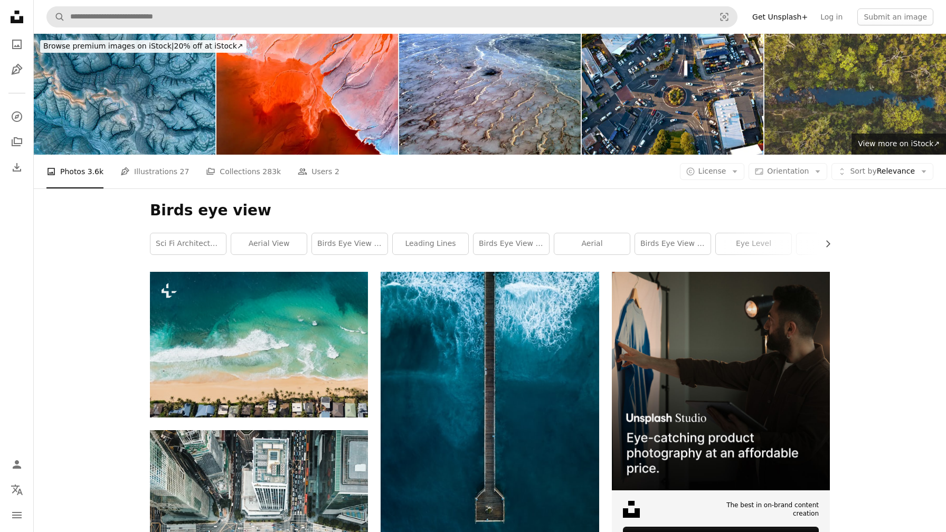
click at [531, 201] on h1 "Birds eye view" at bounding box center [490, 210] width 680 height 19
